Goal: Use online tool/utility

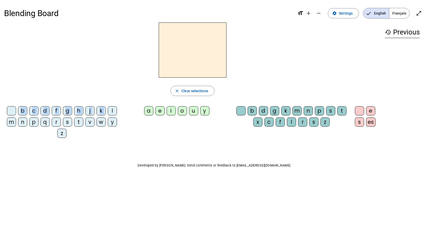
drag, startPoint x: 112, startPoint y: 114, endPoint x: 173, endPoint y: 62, distance: 79.9
click at [173, 62] on div "close Clear selections b c d f g h j k l m n p q r s t v w y z a e i o u y b d …" at bounding box center [192, 81] width 377 height 119
click at [128, 95] on div "close Clear selections" at bounding box center [192, 91] width 377 height 10
drag, startPoint x: 111, startPoint y: 109, endPoint x: 137, endPoint y: 90, distance: 31.8
click at [137, 90] on div "close Clear selections b c d f g h j k l m n p q r s t v w y z a e i o u y b d …" at bounding box center [192, 81] width 377 height 119
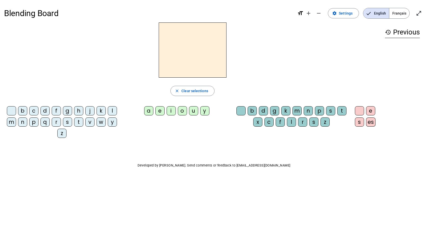
click at [136, 90] on div "close Clear selections" at bounding box center [192, 91] width 377 height 10
click at [114, 112] on div "l" at bounding box center [112, 110] width 9 height 9
click at [148, 110] on div "a" at bounding box center [148, 110] width 9 height 9
click at [186, 89] on span "Clear selections" at bounding box center [194, 91] width 27 height 6
click at [419, 14] on mat-icon "open_in_full" at bounding box center [419, 13] width 6 height 6
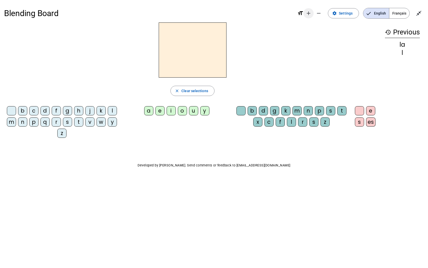
click at [310, 13] on mat-icon "add" at bounding box center [309, 13] width 6 height 6
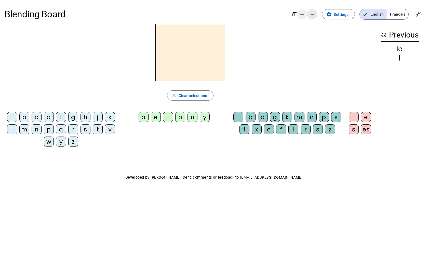
click at [310, 13] on mat-icon "remove" at bounding box center [312, 14] width 6 height 6
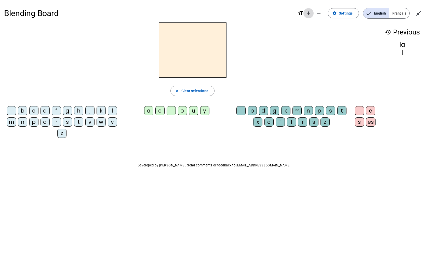
click at [310, 13] on mat-icon "add" at bounding box center [309, 13] width 6 height 6
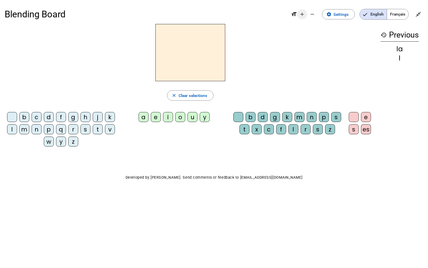
click at [302, 13] on mat-icon "add" at bounding box center [302, 14] width 6 height 6
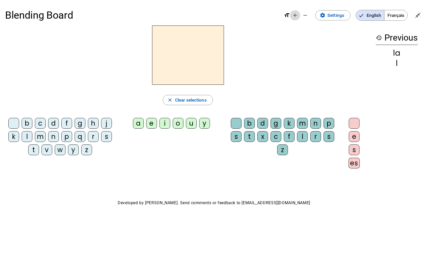
click at [293, 15] on mat-icon "add" at bounding box center [295, 15] width 6 height 6
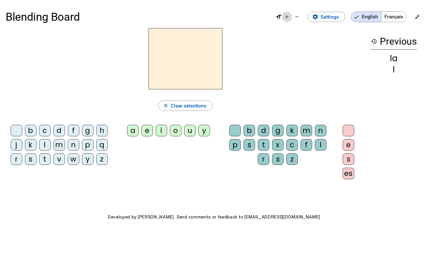
click at [285, 15] on mat-icon "add" at bounding box center [287, 17] width 6 height 6
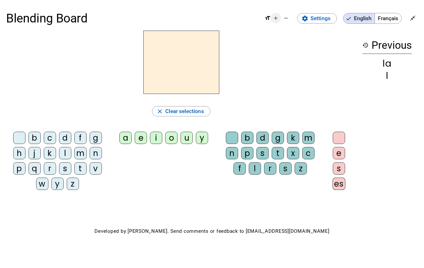
click at [275, 17] on mat-icon "add" at bounding box center [276, 18] width 6 height 6
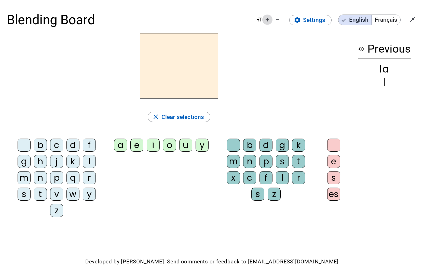
click at [275, 17] on span "Decrease font size" at bounding box center [278, 20] width 12 height 12
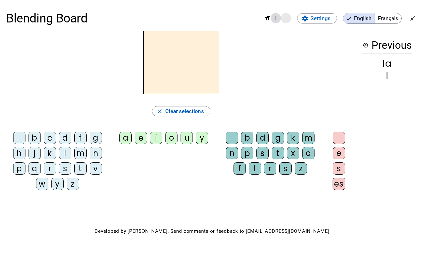
click at [275, 17] on mat-icon "add" at bounding box center [276, 18] width 6 height 6
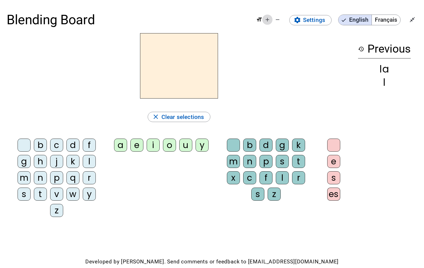
click at [267, 19] on mat-icon "add" at bounding box center [268, 20] width 6 height 6
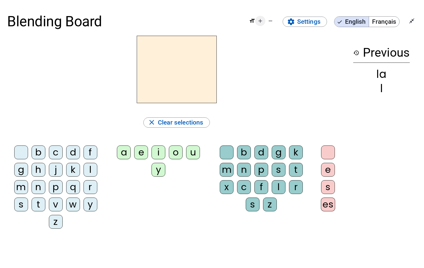
click at [260, 21] on mat-icon "add" at bounding box center [260, 21] width 6 height 6
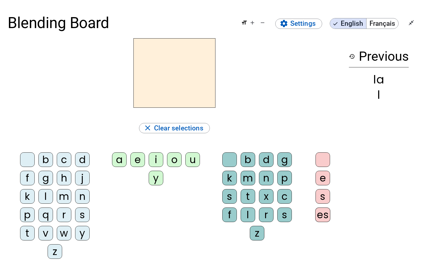
drag, startPoint x: 79, startPoint y: 161, endPoint x: 107, endPoint y: 167, distance: 28.1
click at [79, 161] on div "d" at bounding box center [82, 159] width 15 height 15
click at [138, 161] on div "e" at bounding box center [137, 159] width 15 height 15
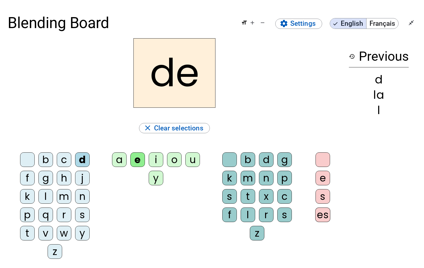
click at [247, 158] on div "b" at bounding box center [248, 159] width 15 height 15
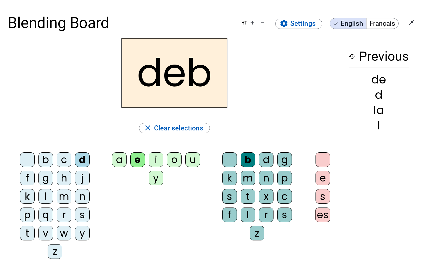
click at [320, 177] on div "e" at bounding box center [323, 178] width 15 height 15
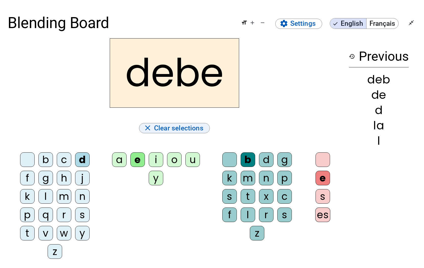
click at [166, 126] on span "Clear selections" at bounding box center [178, 127] width 49 height 11
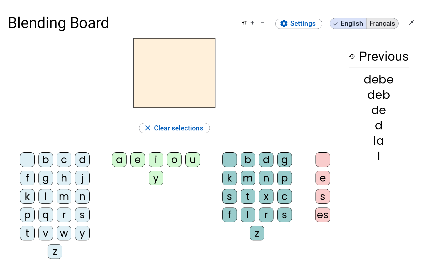
click at [374, 27] on span "Français" at bounding box center [383, 23] width 32 height 10
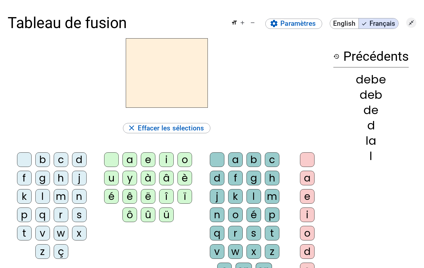
click at [411, 22] on mat-icon "close_fullscreen" at bounding box center [412, 23] width 6 height 6
